Goal: Information Seeking & Learning: Check status

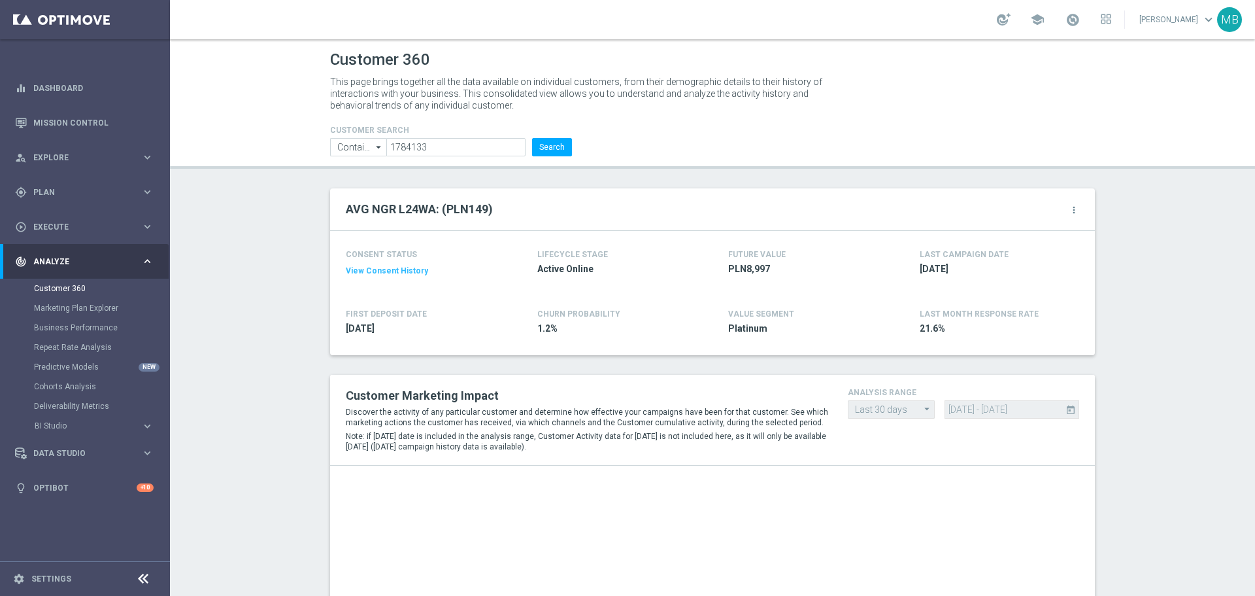
click at [419, 137] on form "CUSTOMER SEARCH Contains Contains arrow_drop_down Show Selected 0 of NaN Contai…" at bounding box center [451, 141] width 242 height 31
drag, startPoint x: 419, startPoint y: 137, endPoint x: 423, endPoint y: 143, distance: 7.1
click at [420, 138] on form "CUSTOMER SEARCH Contains Contains arrow_drop_down Show Selected 0 of NaN Contai…" at bounding box center [451, 141] width 242 height 31
click at [424, 143] on input "1784133" at bounding box center [455, 147] width 139 height 18
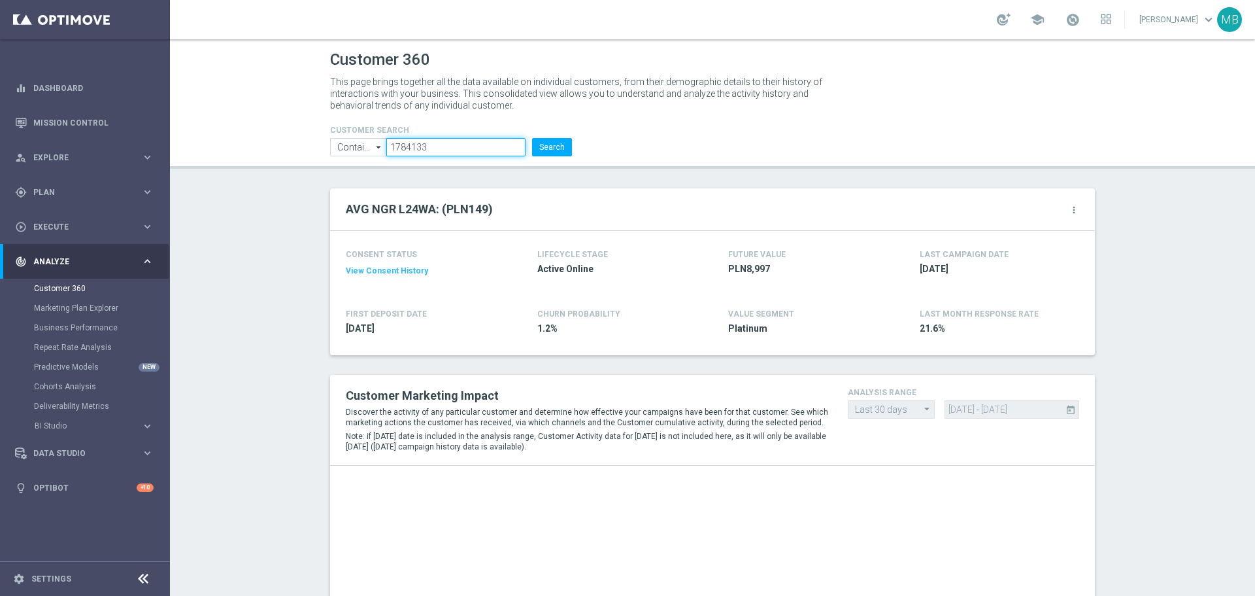
drag, startPoint x: 424, startPoint y: 143, endPoint x: 580, endPoint y: 155, distance: 157.4
click at [424, 144] on input "1784133" at bounding box center [455, 147] width 139 height 18
paste input "2130891"
type input "2130891"
click at [550, 147] on button "Search" at bounding box center [552, 147] width 40 height 18
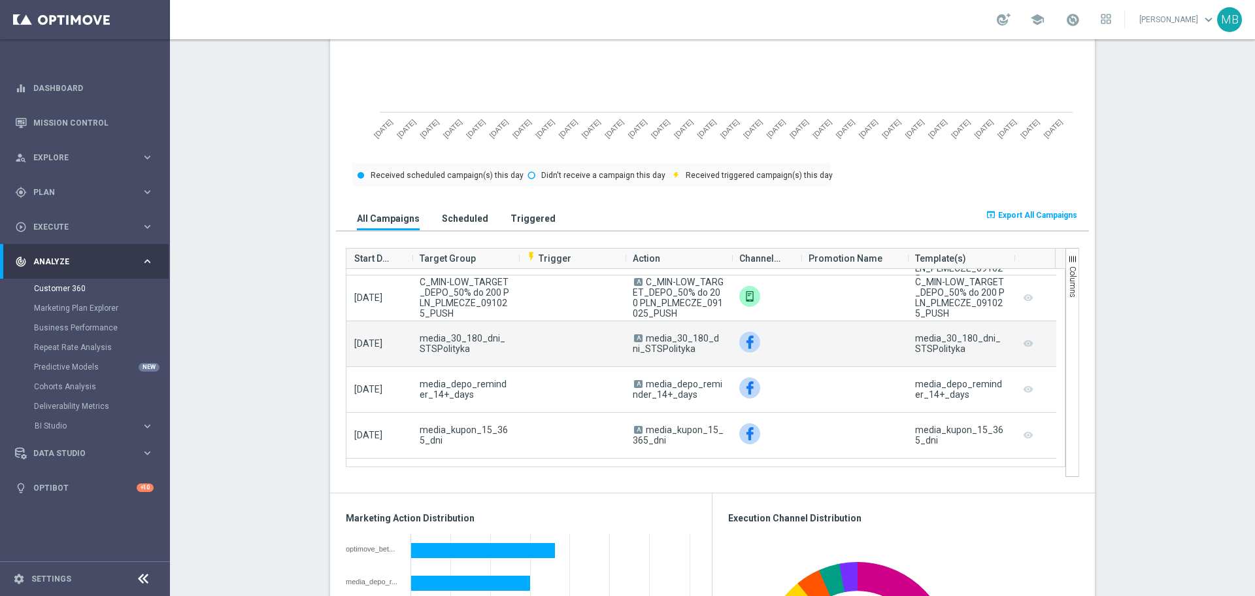
scroll to position [588, 0]
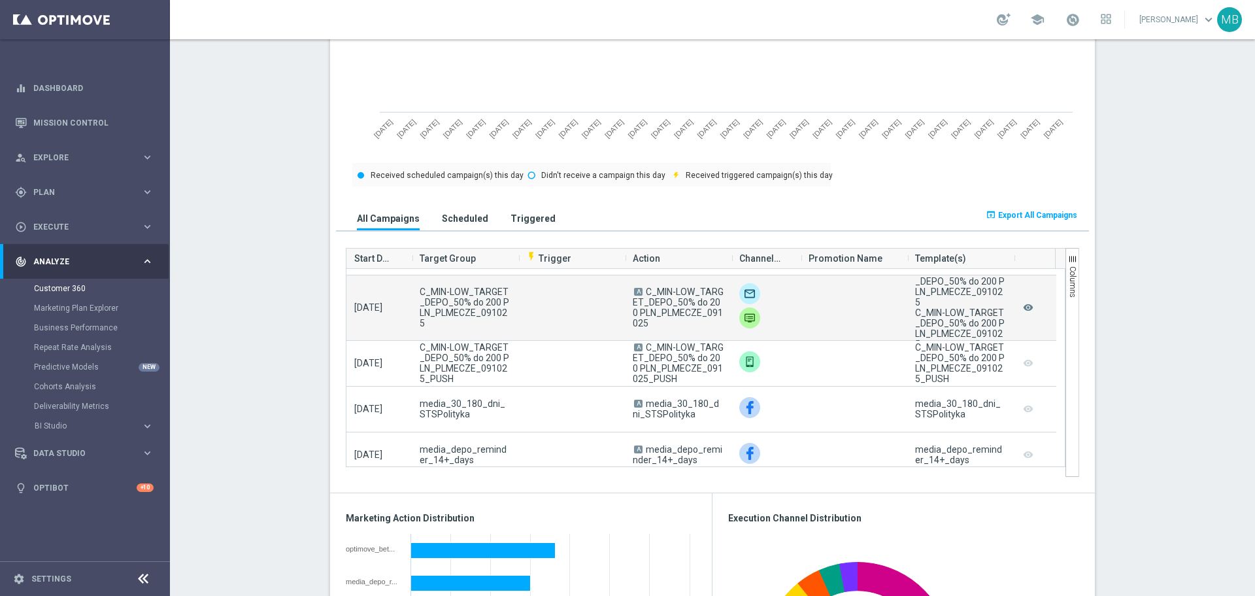
drag, startPoint x: 639, startPoint y: 288, endPoint x: 638, endPoint y: 328, distance: 39.2
click at [638, 328] on campaign-grid-action-column "A C_MIN-LOW_TARGET_DEPO_50% do 200 PLN_PLMECZE_091025" at bounding box center [678, 307] width 91 height 42
copy campaign-grid-action-column "C_MIN-LOW_TARGET_DEPO_50% do 200 PLN_PLMECZE_091025"
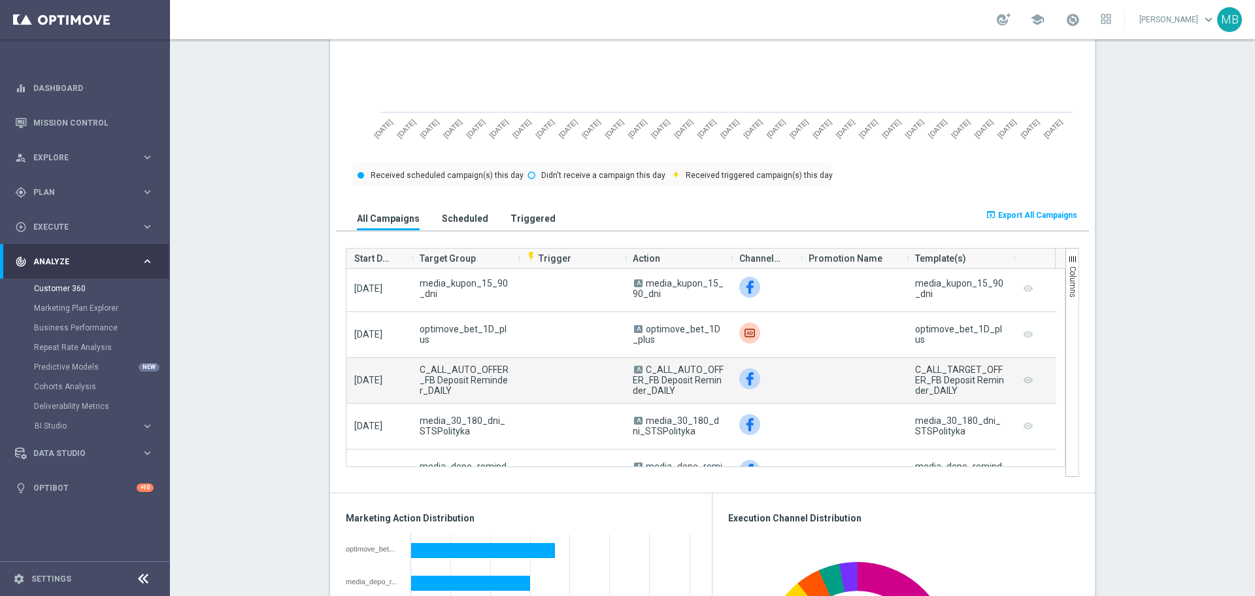
scroll to position [1111, 0]
